Goal: Information Seeking & Learning: Learn about a topic

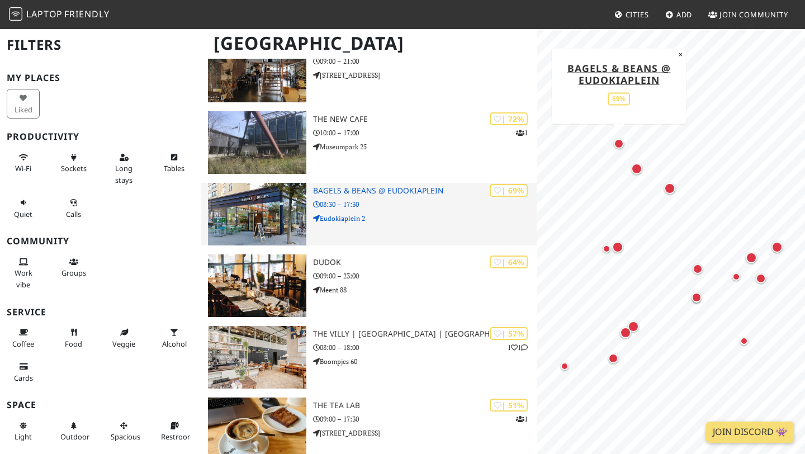
scroll to position [701, 0]
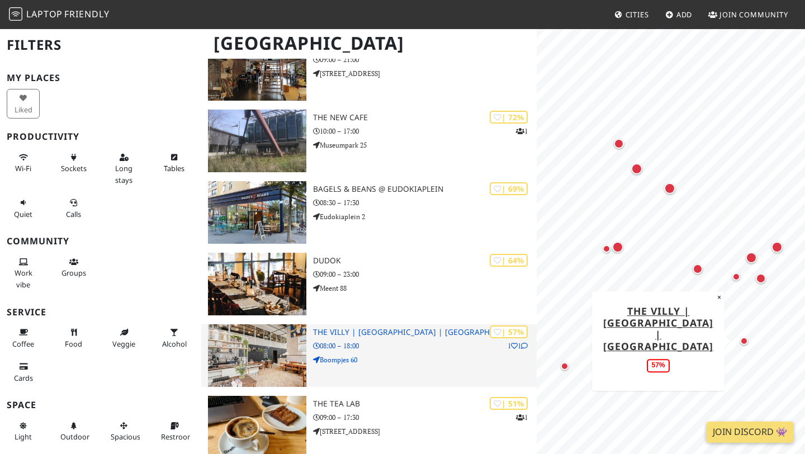
click at [283, 355] on img at bounding box center [257, 355] width 98 height 63
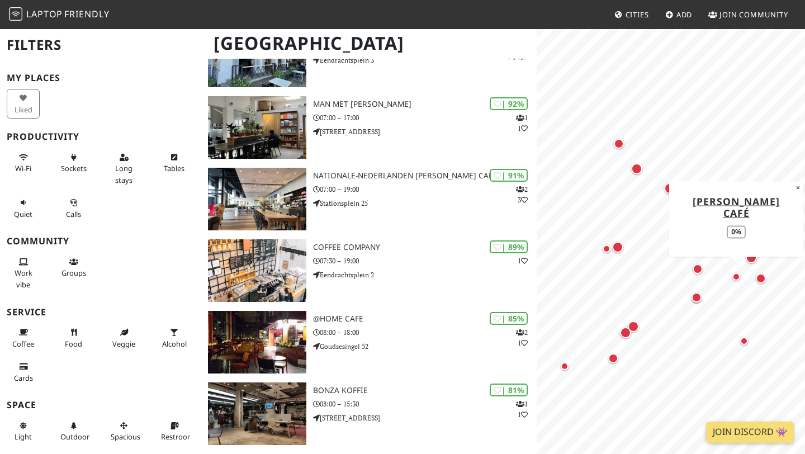
scroll to position [0, 0]
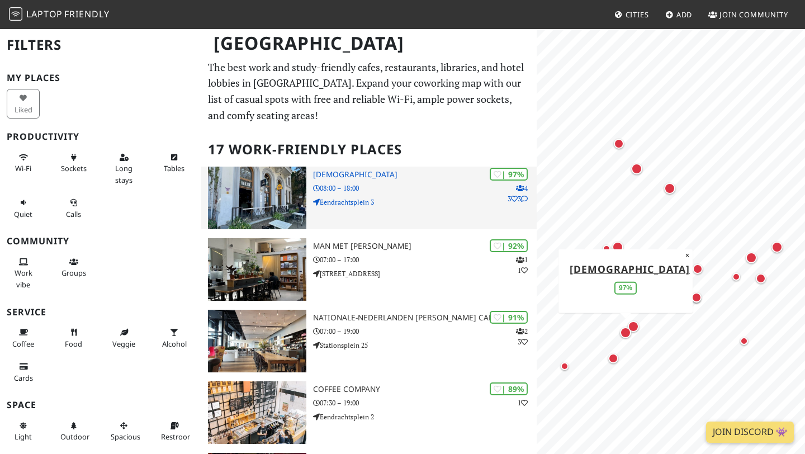
click at [380, 193] on p "08:00 – 18:00" at bounding box center [425, 188] width 224 height 11
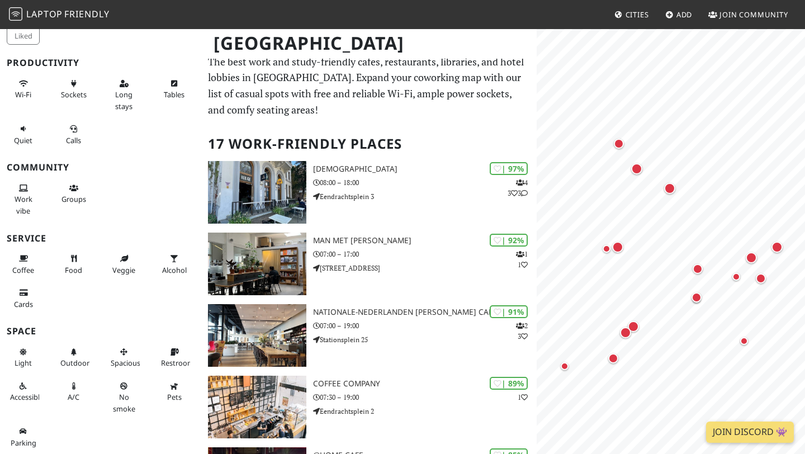
scroll to position [11, 0]
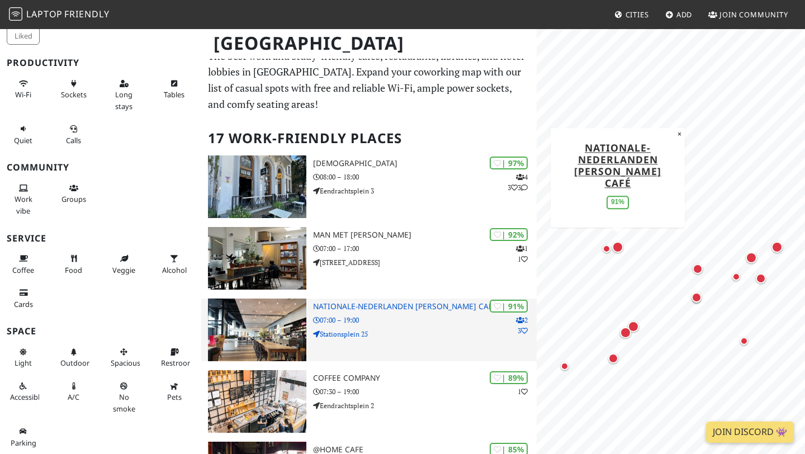
click at [291, 315] on img at bounding box center [257, 329] width 98 height 63
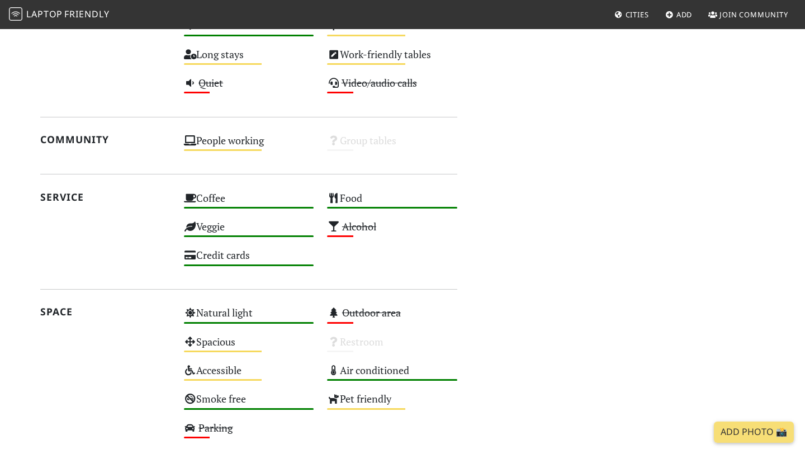
scroll to position [718, 0]
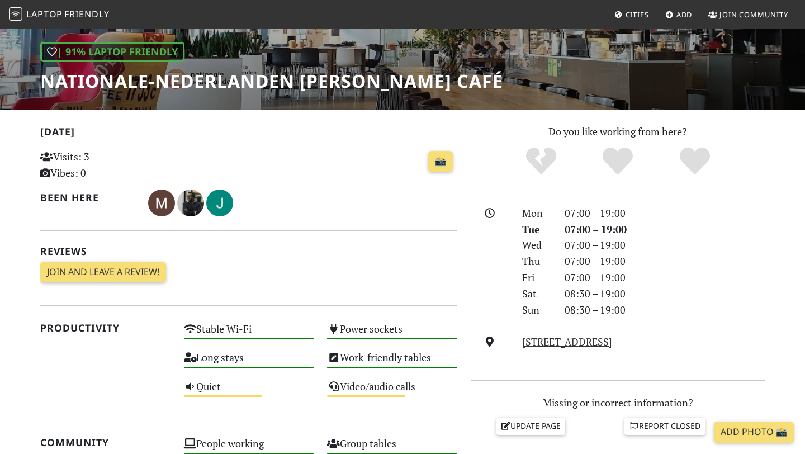
scroll to position [154, 0]
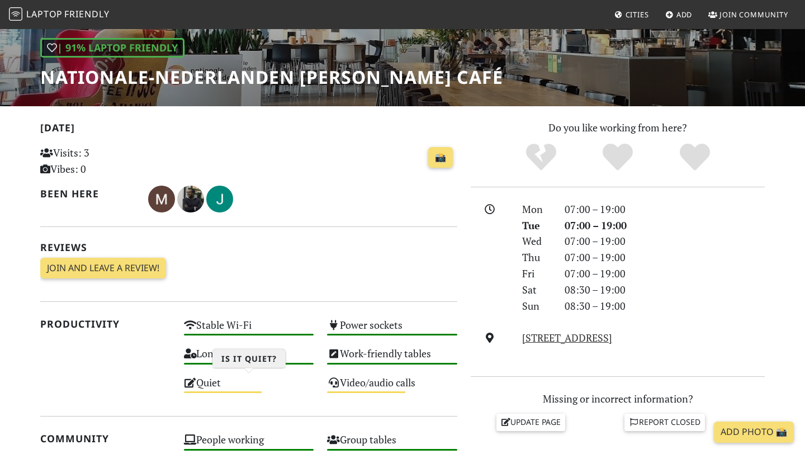
click at [237, 387] on div "Quiet Medium" at bounding box center [249, 387] width 144 height 29
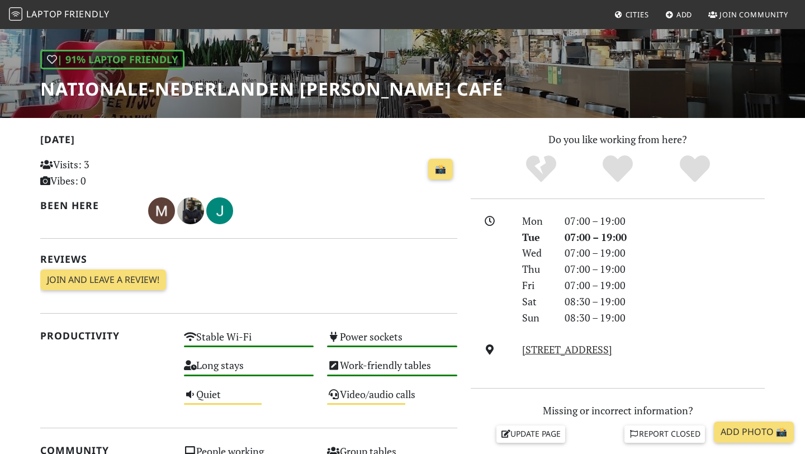
scroll to position [0, 0]
